Goal: Use online tool/utility: Utilize a website feature to perform a specific function

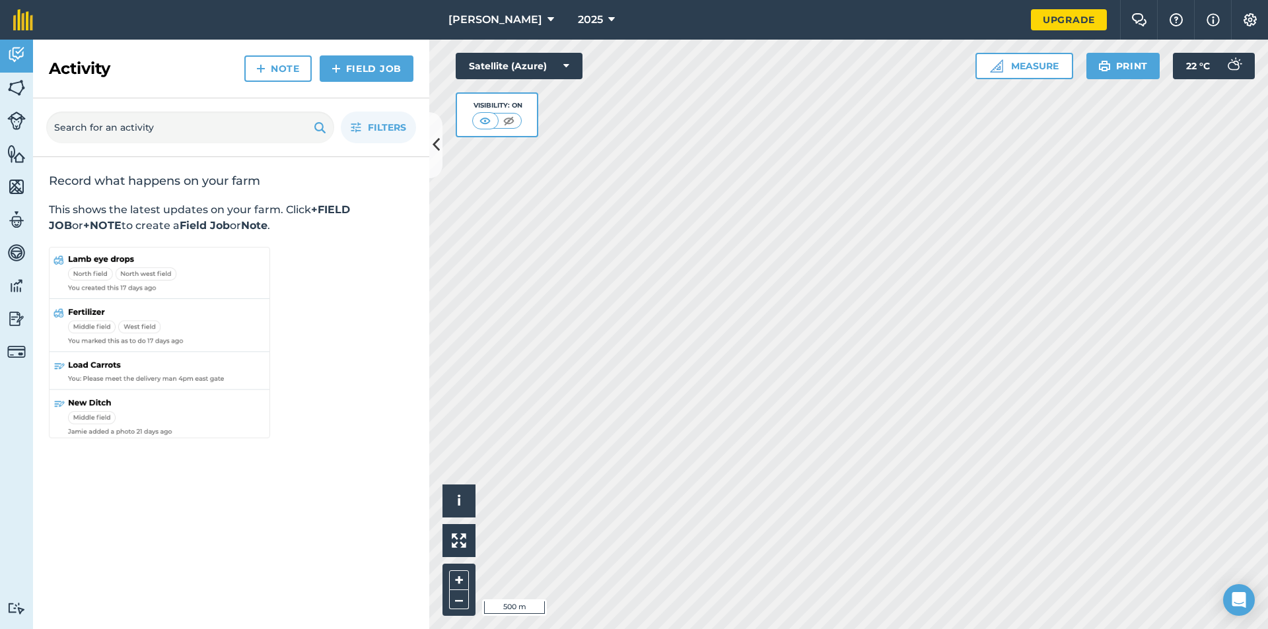
click at [1267, 238] on html "[PERSON_NAME] 2025 Upgrade Farm Chat Help Info Settings Map printing is not ava…" at bounding box center [634, 314] width 1268 height 629
click at [728, 629] on html "[PERSON_NAME] 2025 Upgrade Farm Chat Help Info Settings Map printing is not ava…" at bounding box center [634, 314] width 1268 height 629
click at [1029, 69] on button "Measure" at bounding box center [1024, 66] width 98 height 26
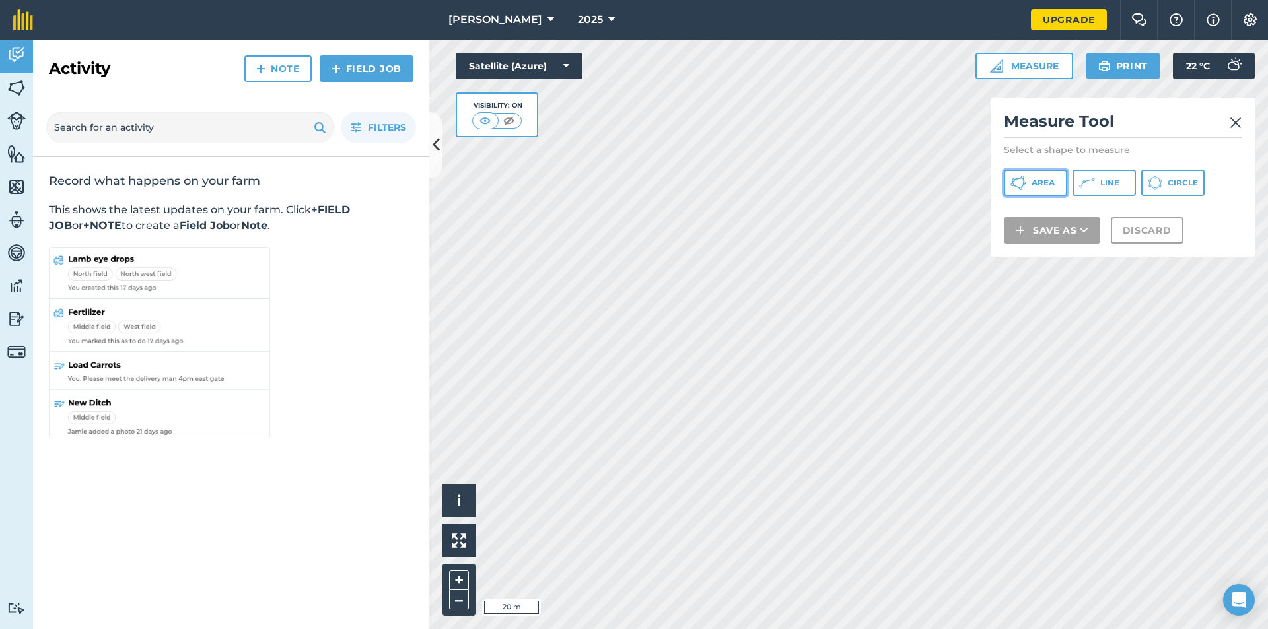
click at [1045, 182] on span "Area" at bounding box center [1043, 183] width 23 height 11
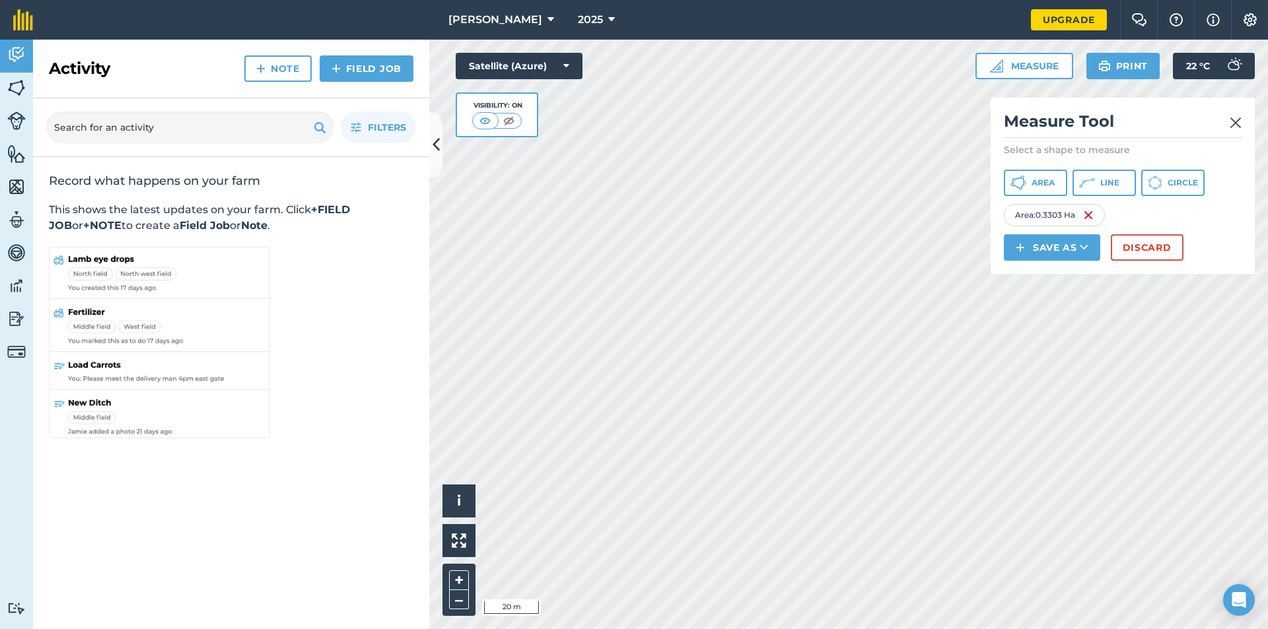
click at [1235, 120] on img at bounding box center [1236, 123] width 12 height 16
